Goal: Information Seeking & Learning: Learn about a topic

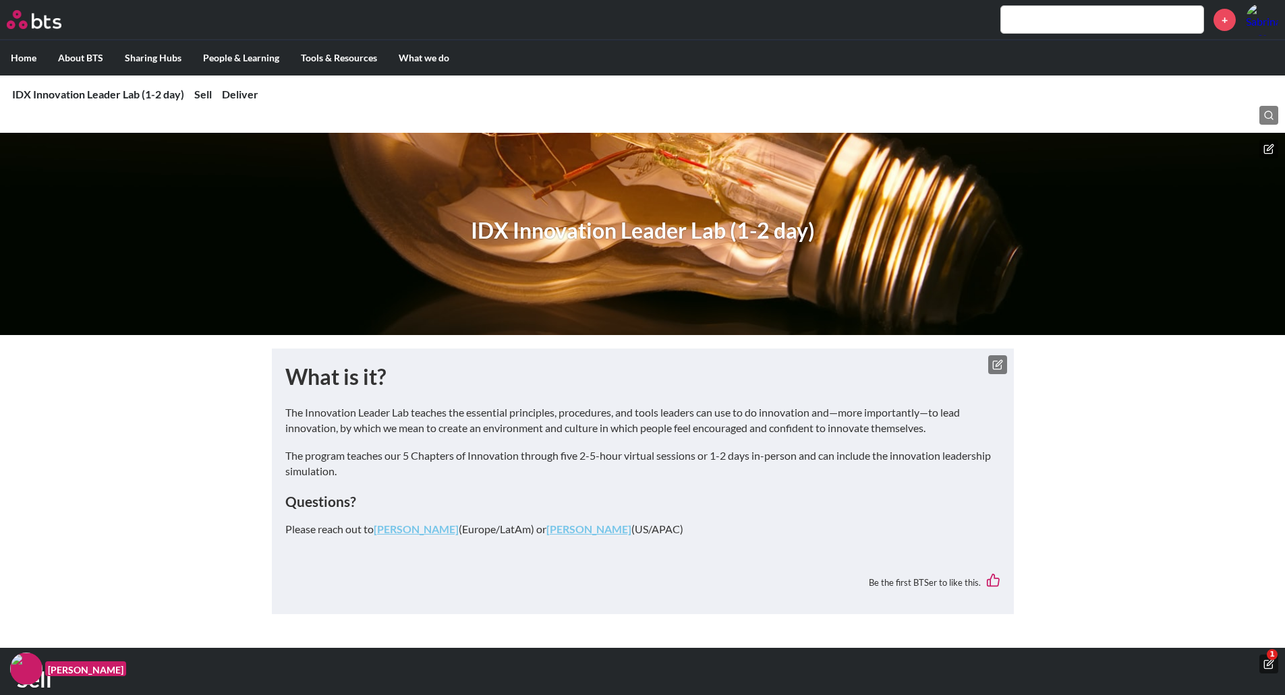
scroll to position [929, 0]
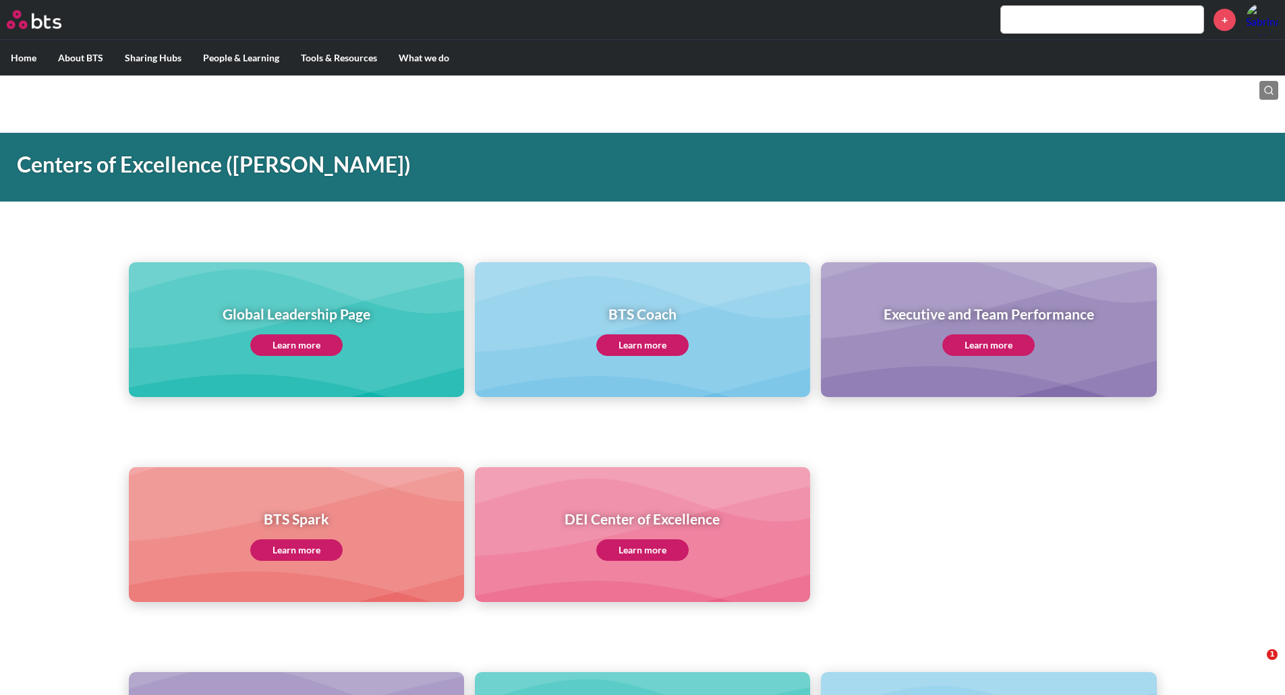
click at [329, 350] on link "Learn more" at bounding box center [296, 346] width 92 height 22
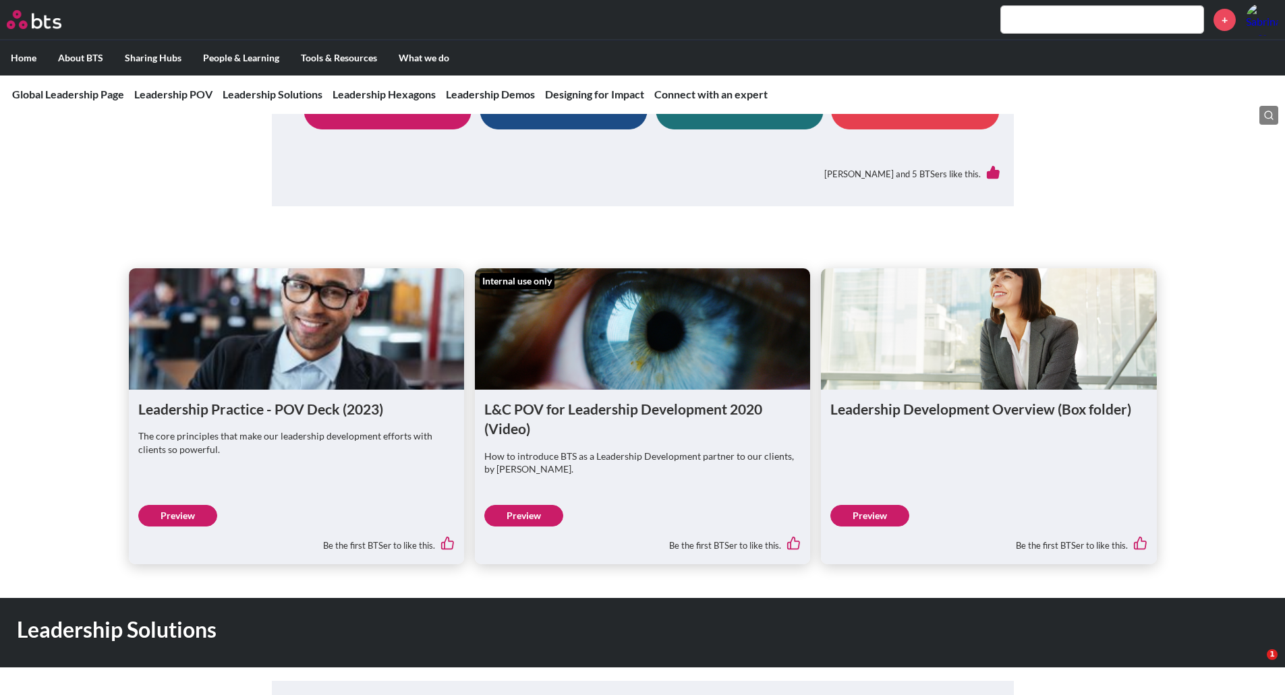
scroll to position [742, 0]
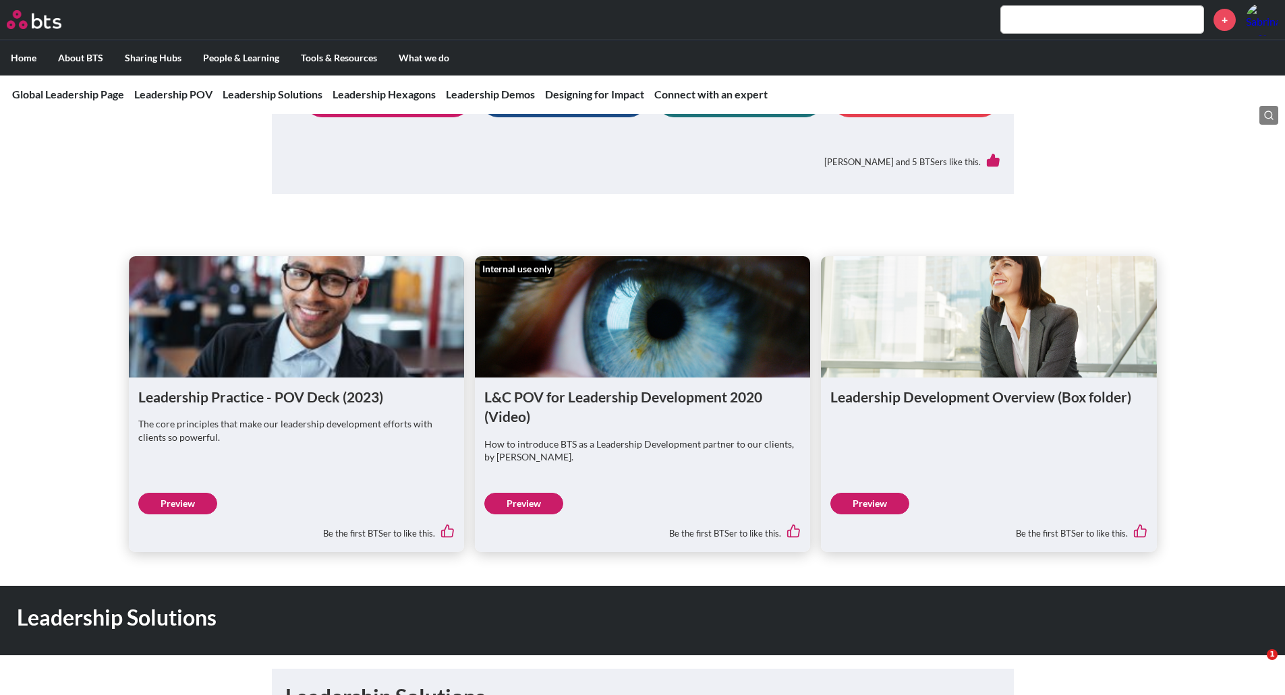
click at [175, 501] on link "Preview" at bounding box center [177, 504] width 79 height 22
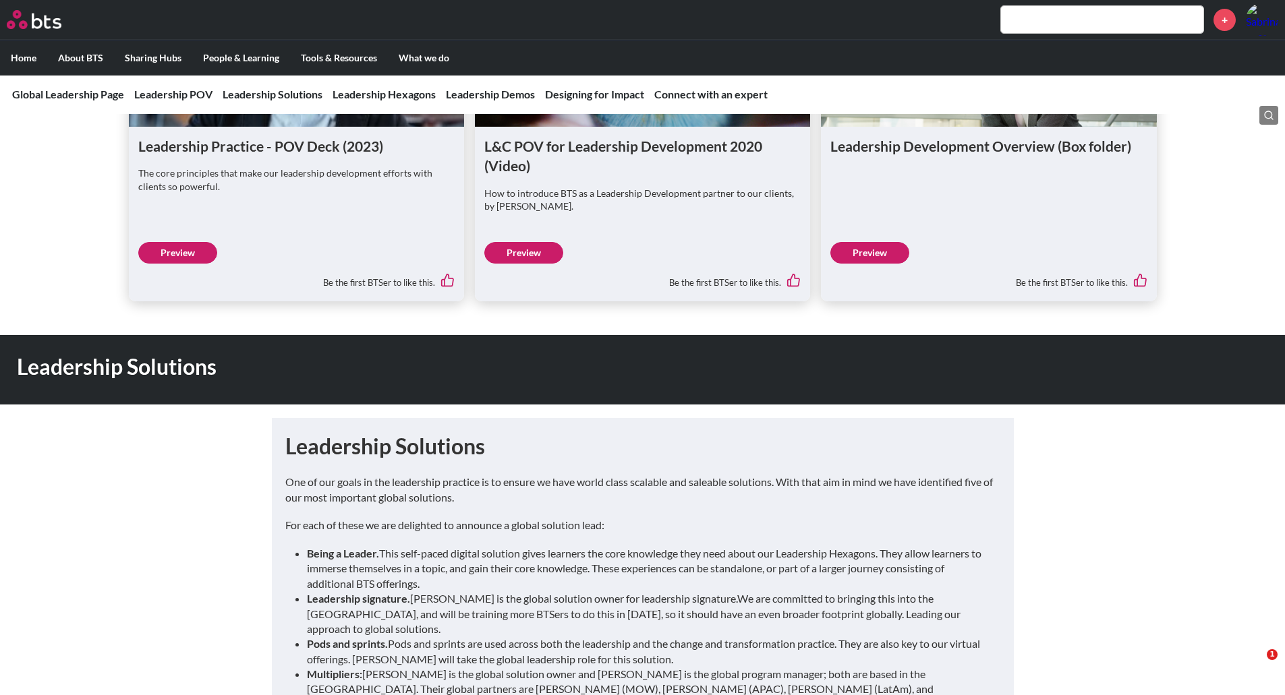
scroll to position [877, 0]
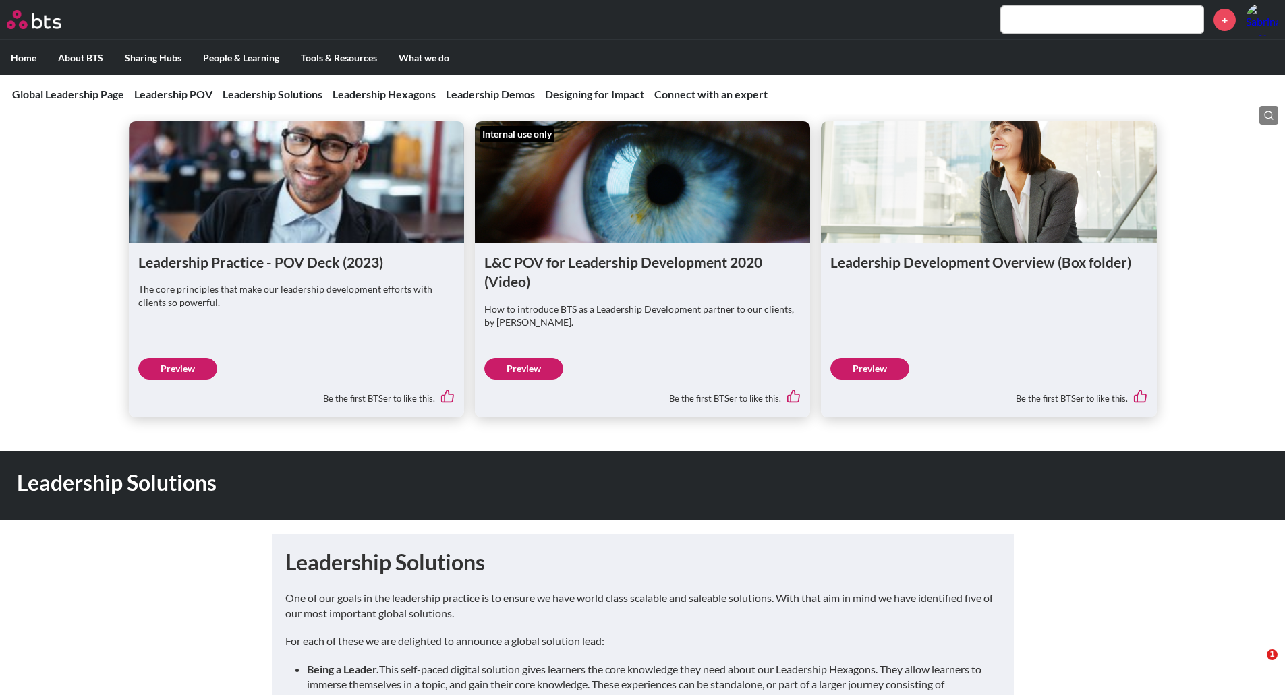
click at [863, 374] on link "Preview" at bounding box center [869, 369] width 79 height 22
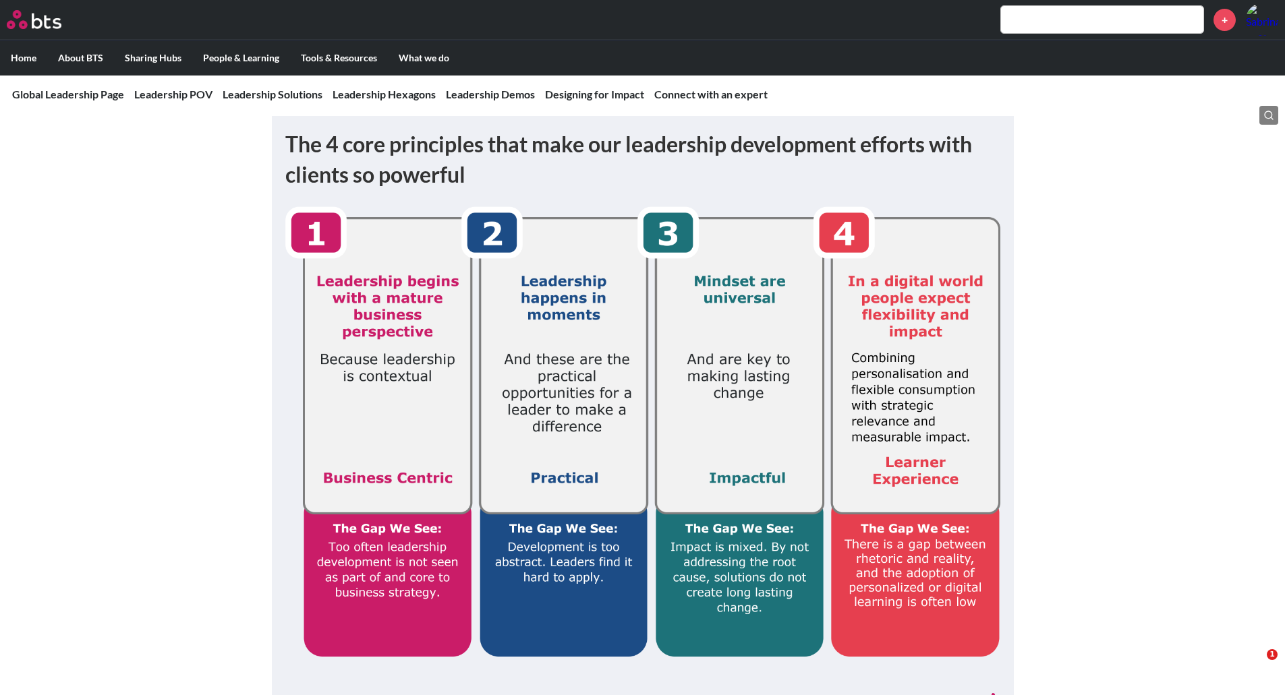
scroll to position [0, 0]
